Goal: Task Accomplishment & Management: Manage account settings

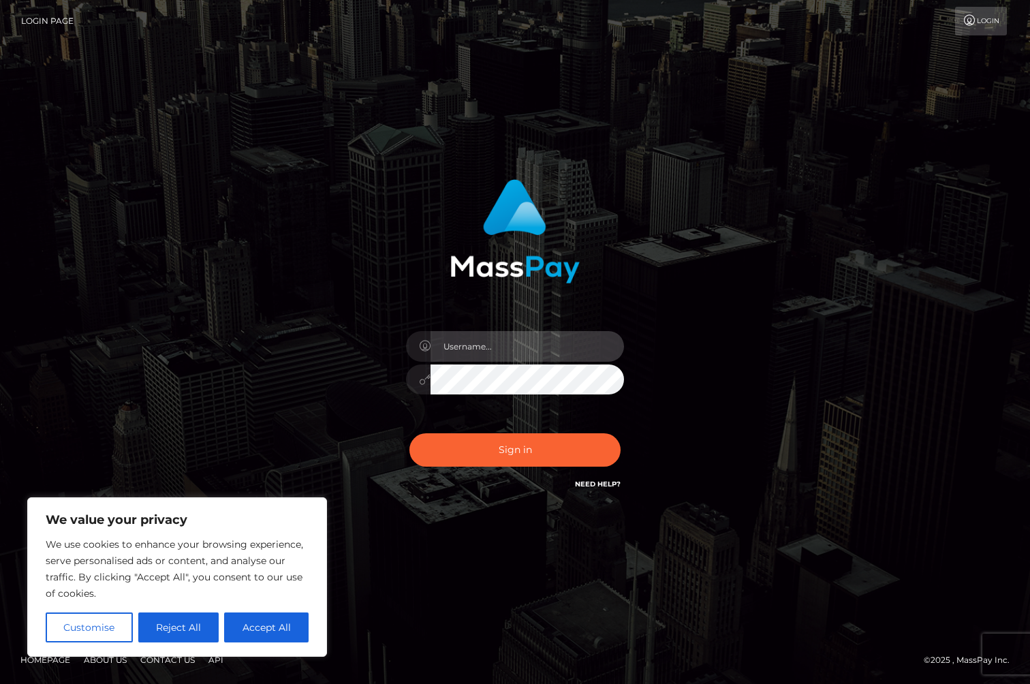
click at [487, 346] on input "text" at bounding box center [528, 346] width 194 height 31
click at [0, 683] on com-1password-button at bounding box center [0, 684] width 0 height 0
type input "jackson.whop"
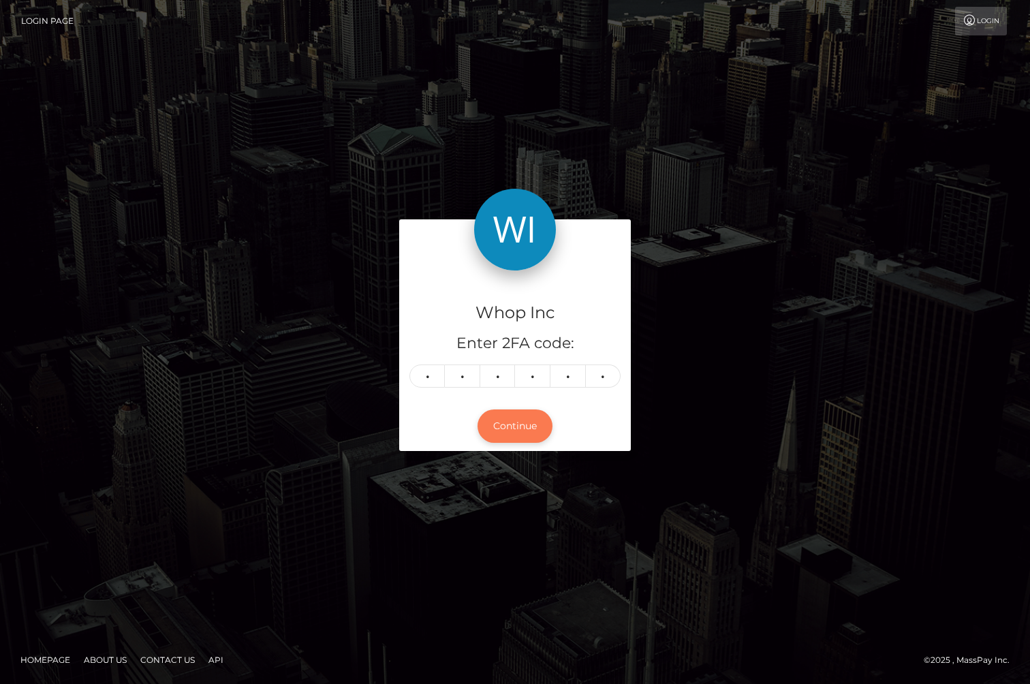
click at [495, 433] on button "Continue" at bounding box center [515, 426] width 75 height 33
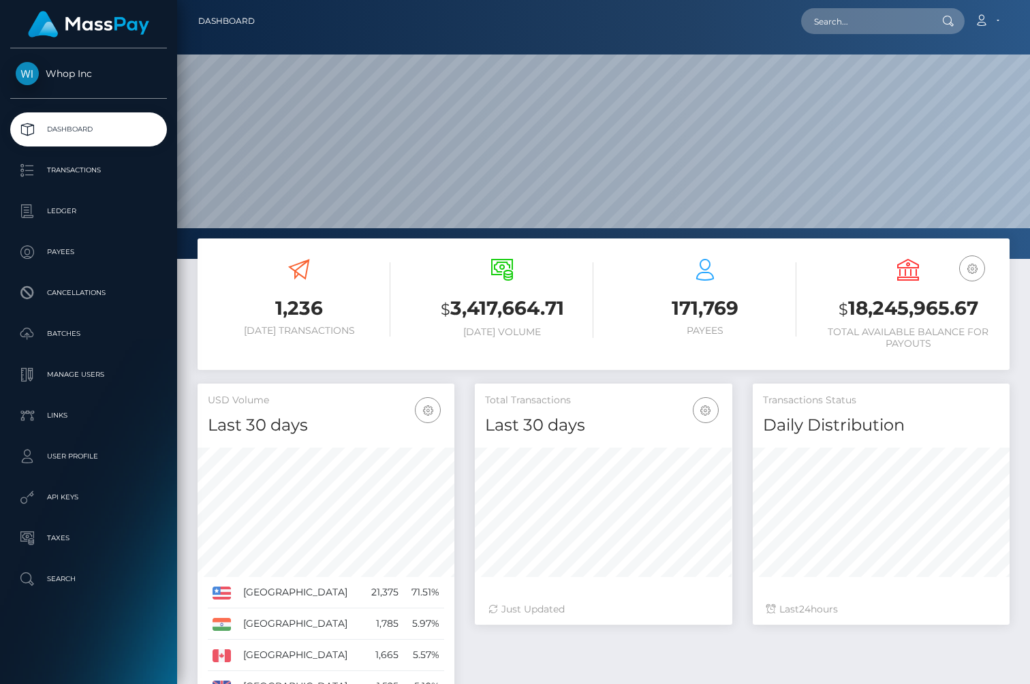
scroll to position [241, 257]
click at [94, 369] on p "Manage Users" at bounding box center [89, 375] width 146 height 20
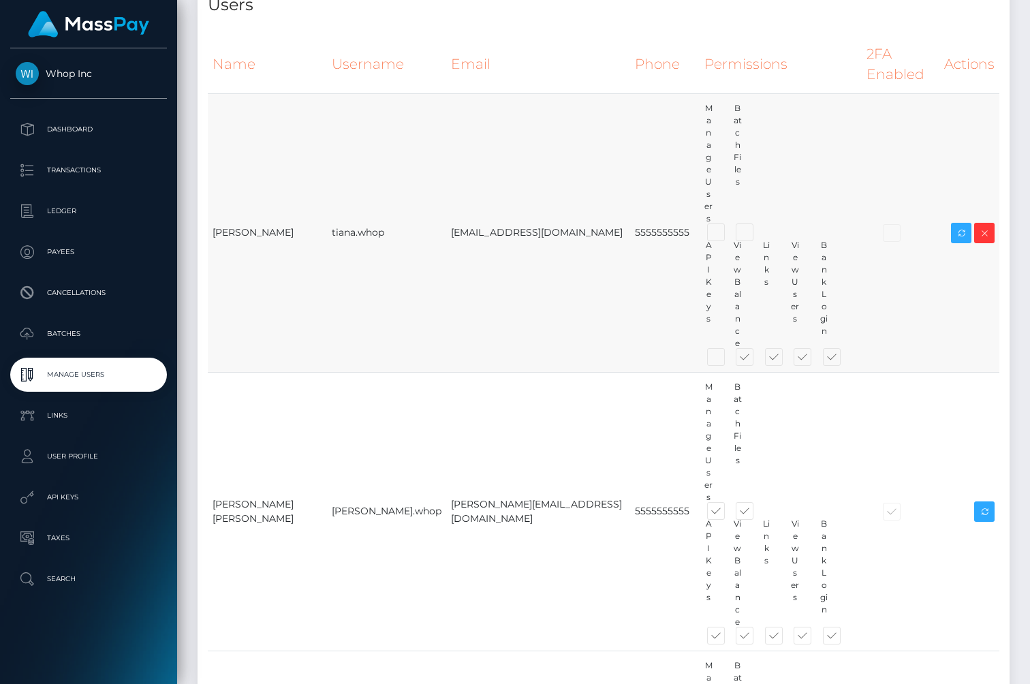
scroll to position [50, 0]
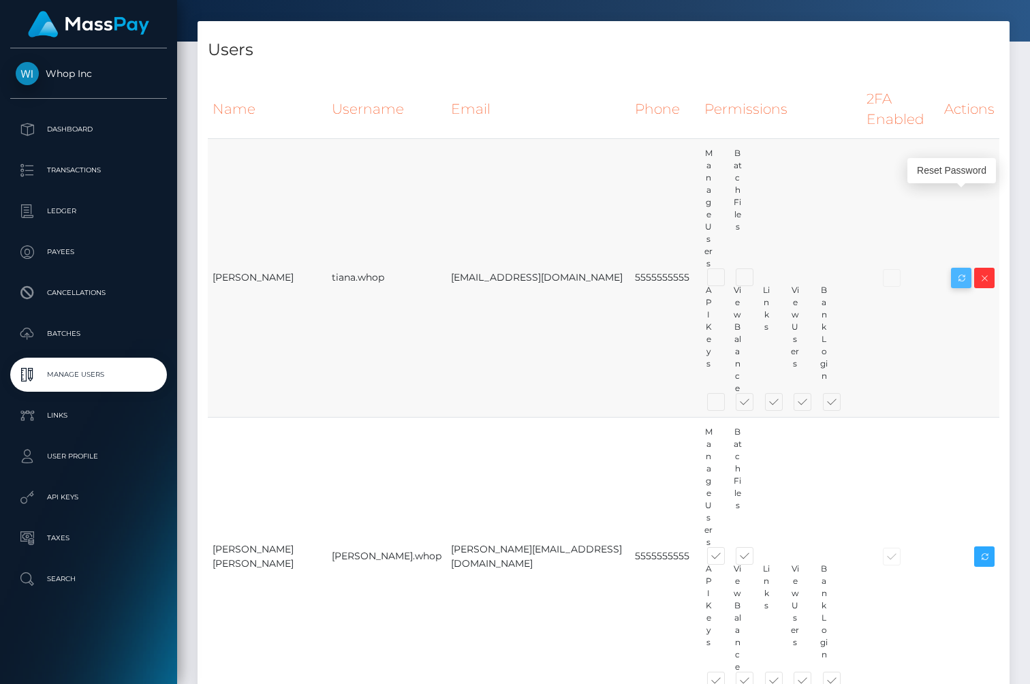
click at [957, 270] on icon at bounding box center [961, 278] width 16 height 17
